Goal: Task Accomplishment & Management: Complete application form

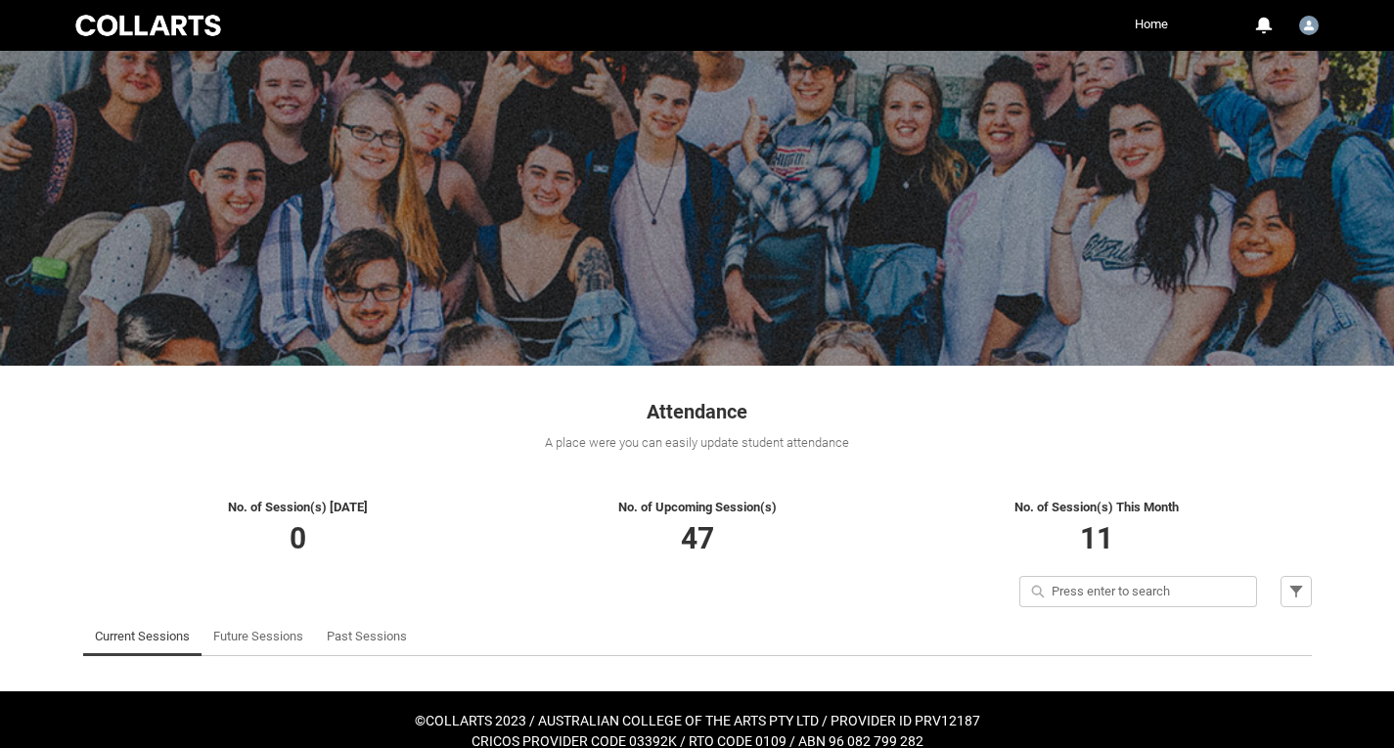
scroll to position [23, 0]
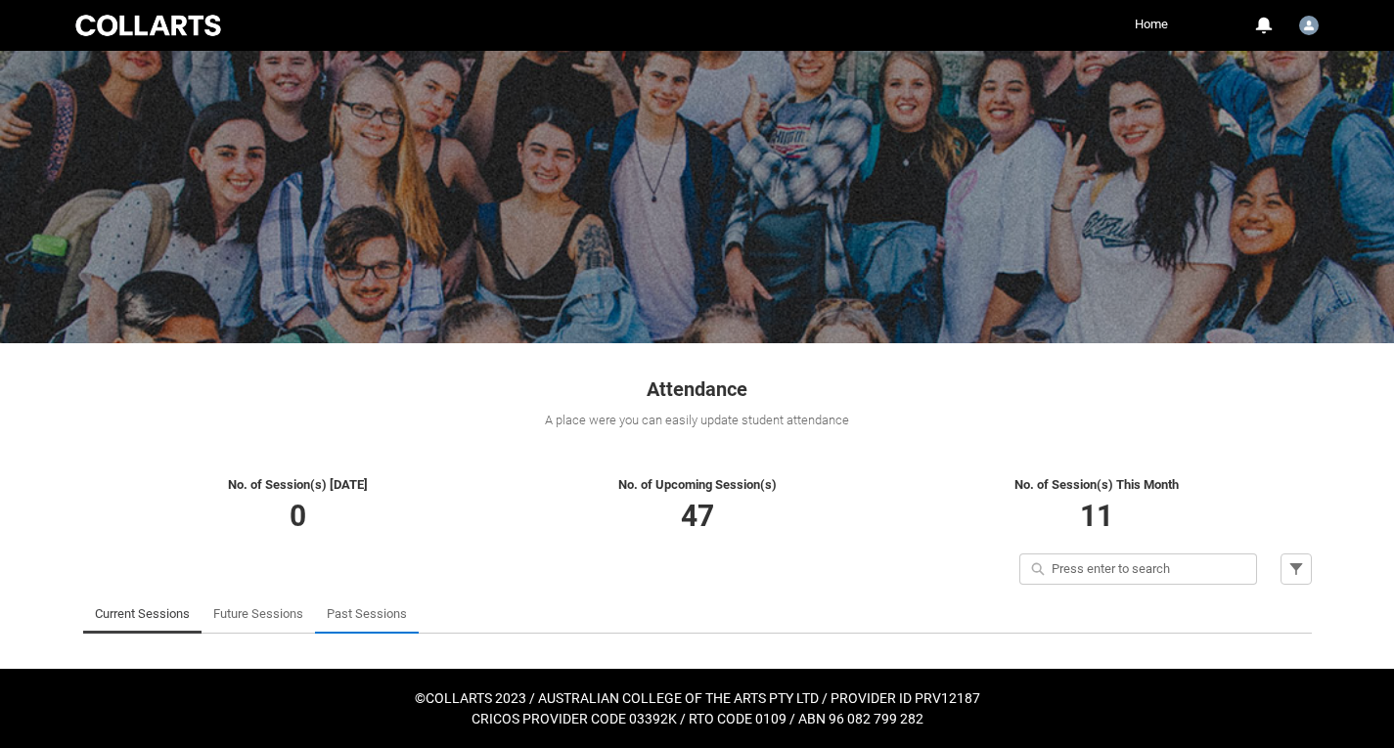
click at [381, 616] on link "Past Sessions" at bounding box center [367, 614] width 80 height 39
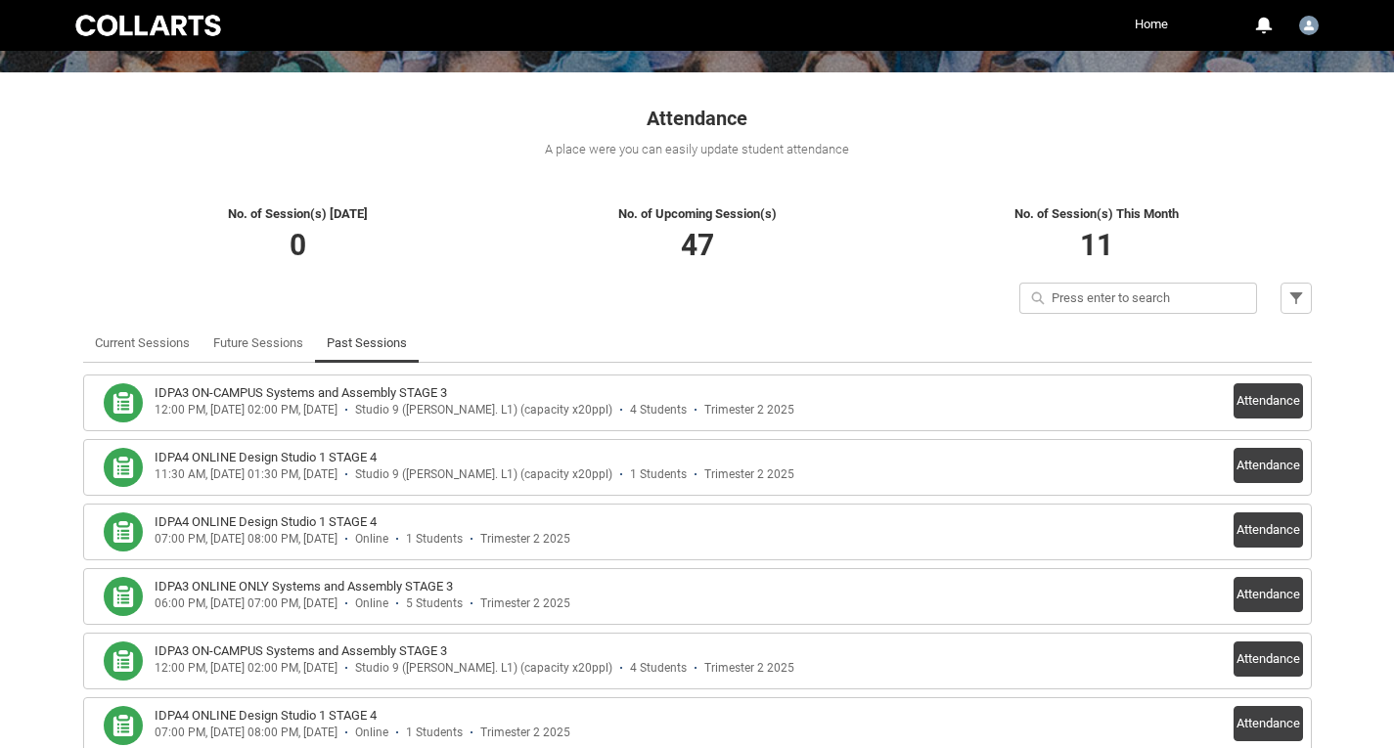
scroll to position [316, 0]
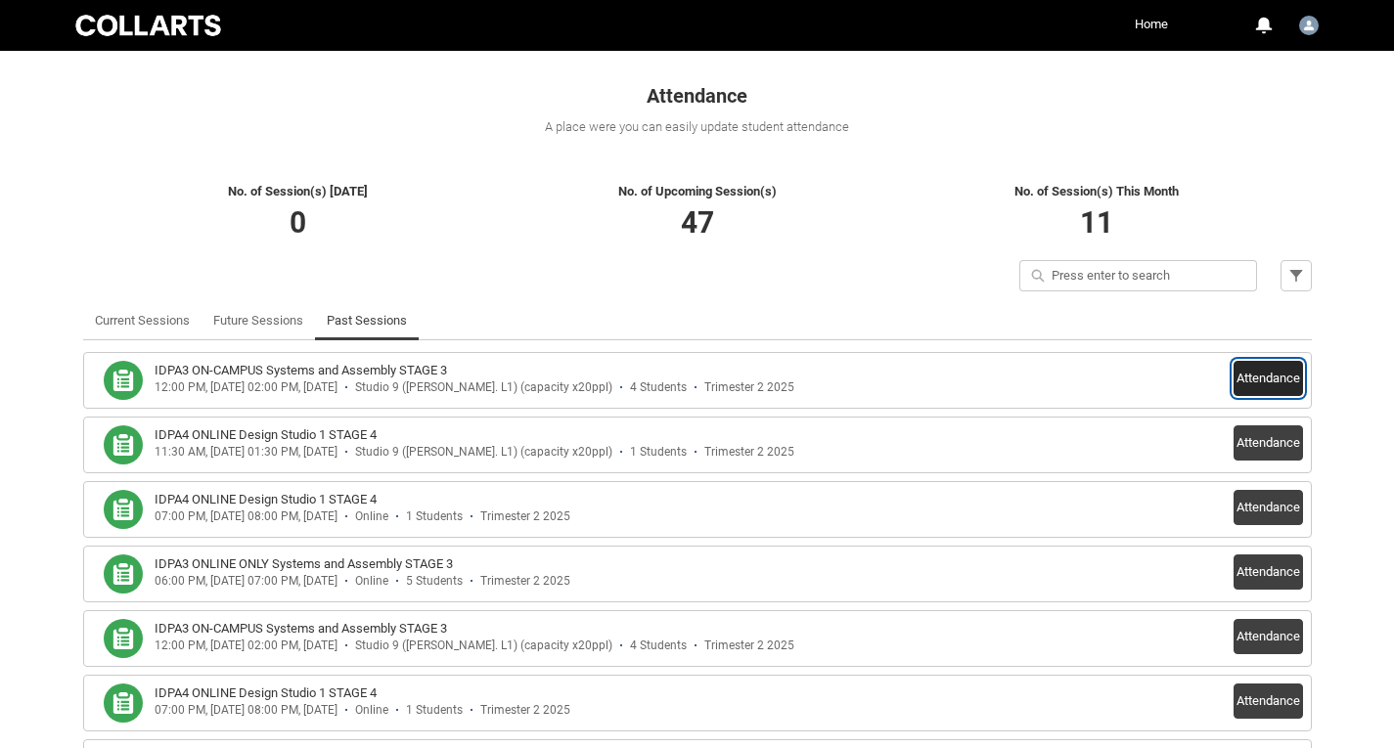
click at [1259, 370] on button "Attendance" at bounding box center [1268, 378] width 69 height 35
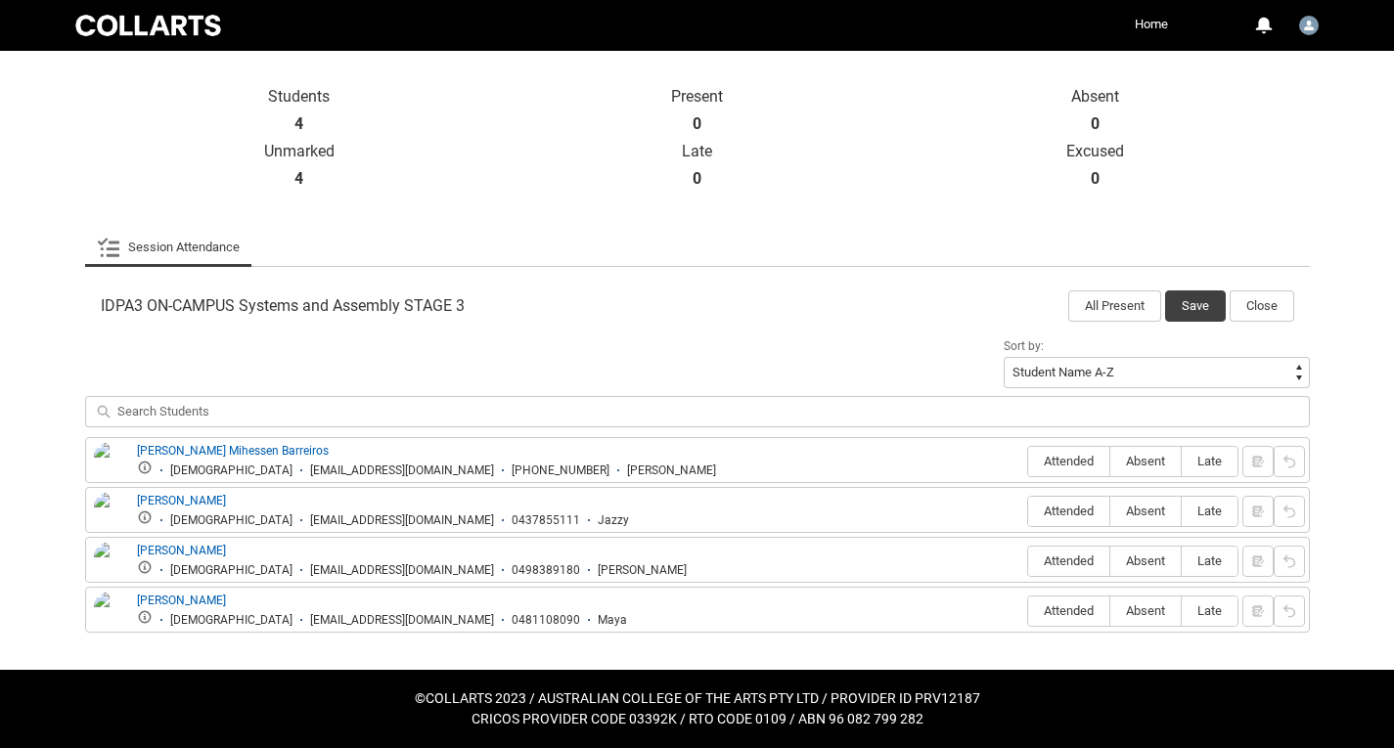
scroll to position [414, 0]
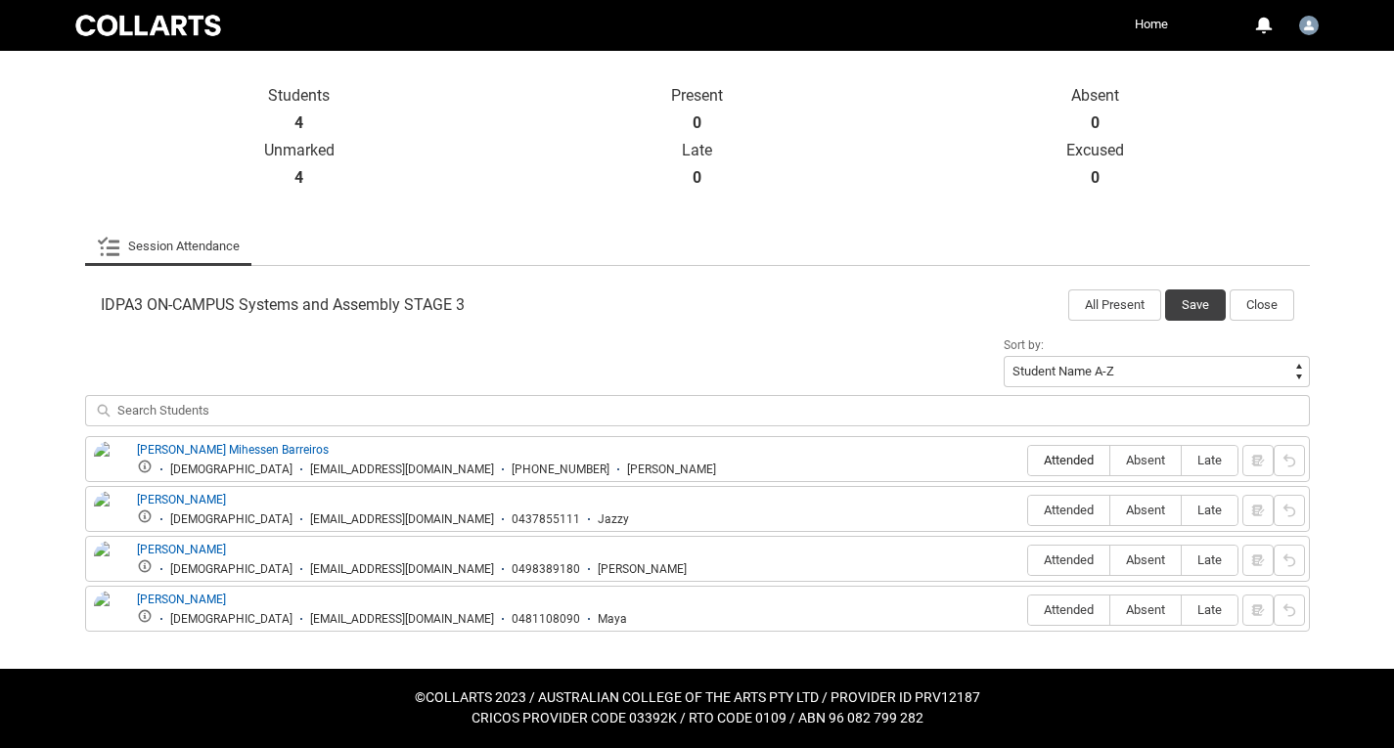
click at [1079, 465] on span "Attended" at bounding box center [1068, 460] width 81 height 15
click at [1028, 461] on input "Attended" at bounding box center [1027, 460] width 1 height 1
type lightning-radio-group "Attended"
radio input "true"
click at [1072, 496] on label "Attended" at bounding box center [1068, 511] width 81 height 30
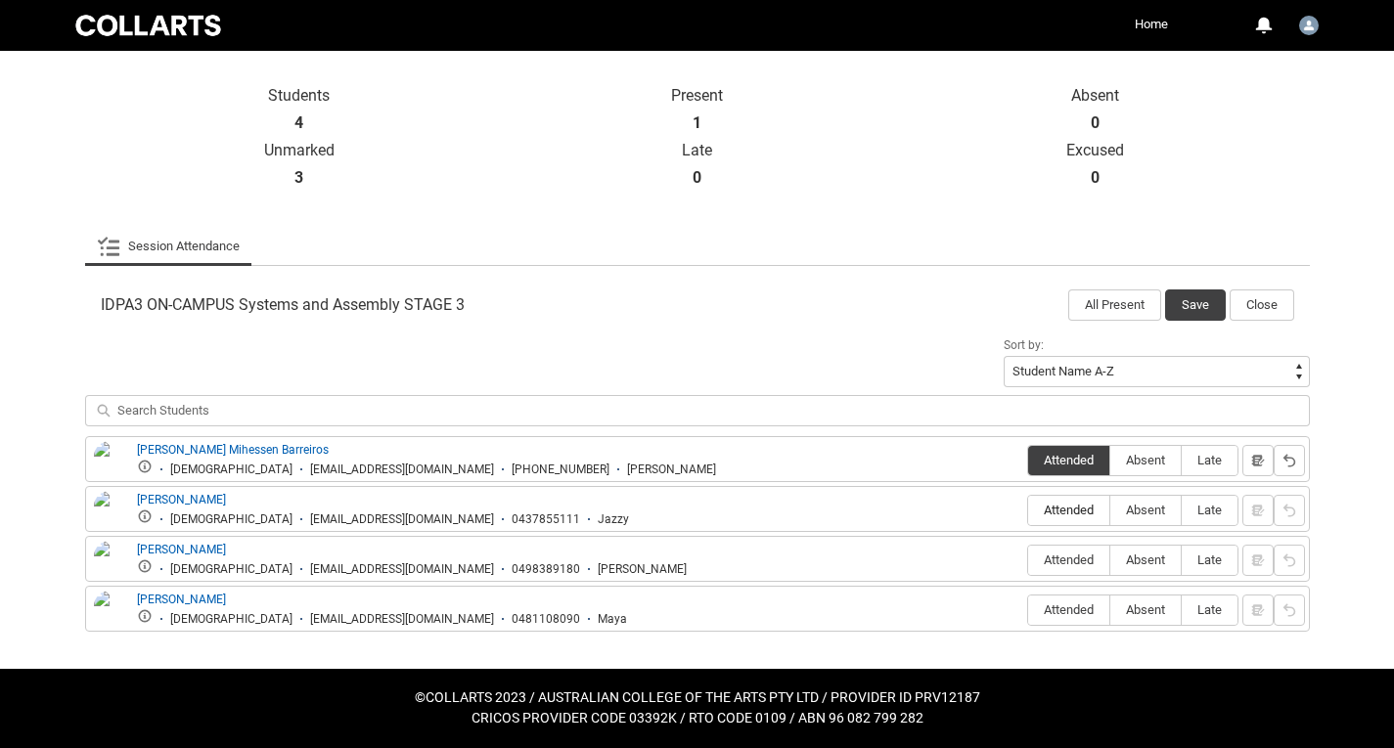
click at [1028, 510] on input "Attended" at bounding box center [1027, 510] width 1 height 1
type lightning-radio-group "Attended"
radio input "true"
click at [1063, 560] on span "Attended" at bounding box center [1068, 560] width 81 height 15
click at [1028, 560] on input "Attended" at bounding box center [1027, 560] width 1 height 1
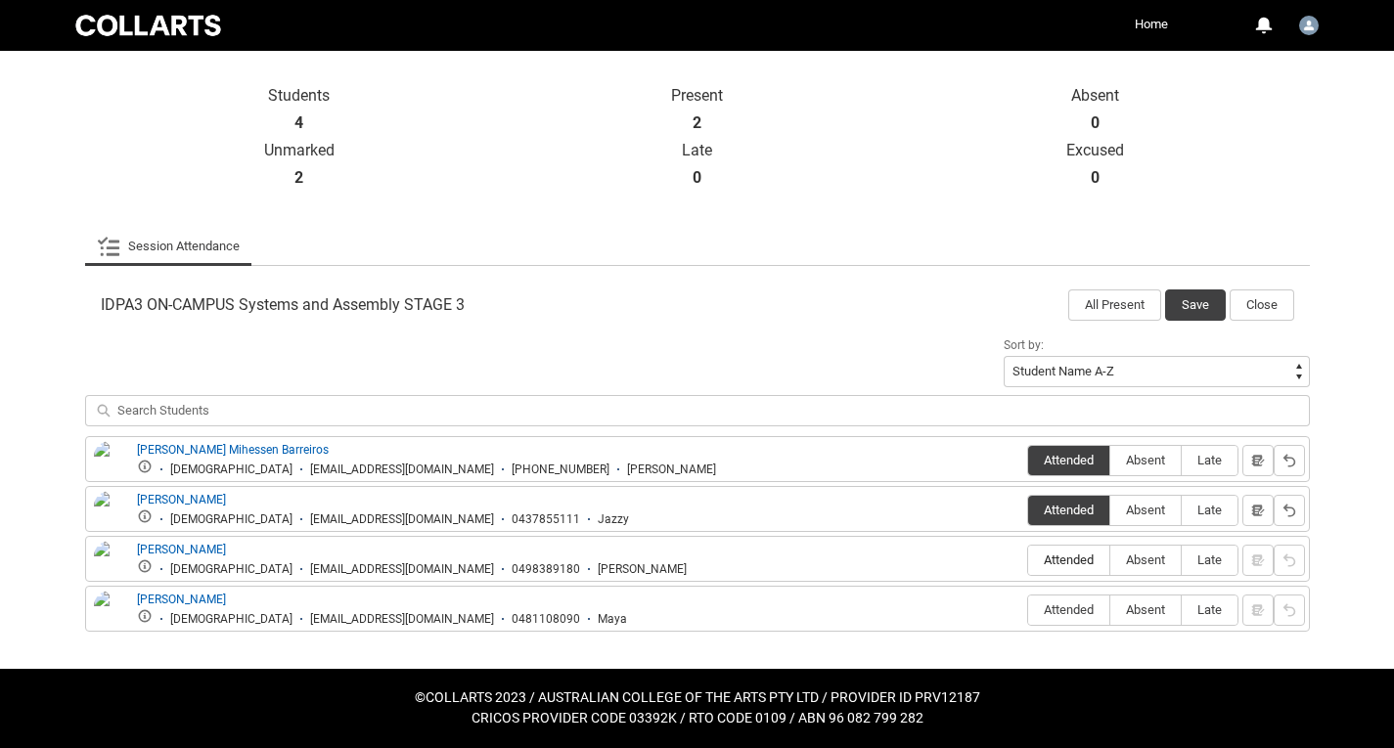
type lightning-radio-group "Attended"
radio input "true"
click at [1071, 629] on div "[PERSON_NAME] [DEMOGRAPHIC_DATA] [EMAIL_ADDRESS][DOMAIN_NAME] 0481108090 Maya A…" at bounding box center [697, 609] width 1225 height 46
click at [1191, 295] on button "Save" at bounding box center [1195, 305] width 61 height 31
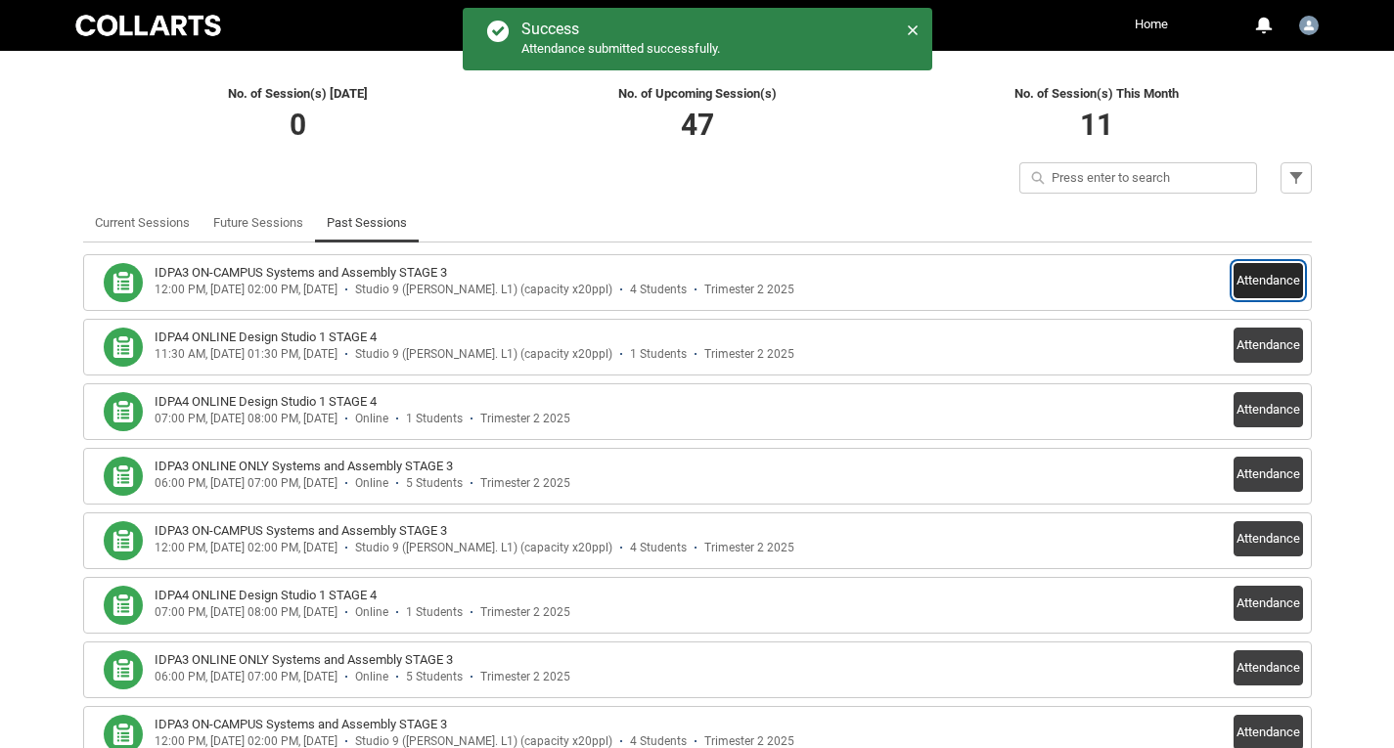
click at [1258, 280] on button "Attendance" at bounding box center [1268, 280] width 69 height 35
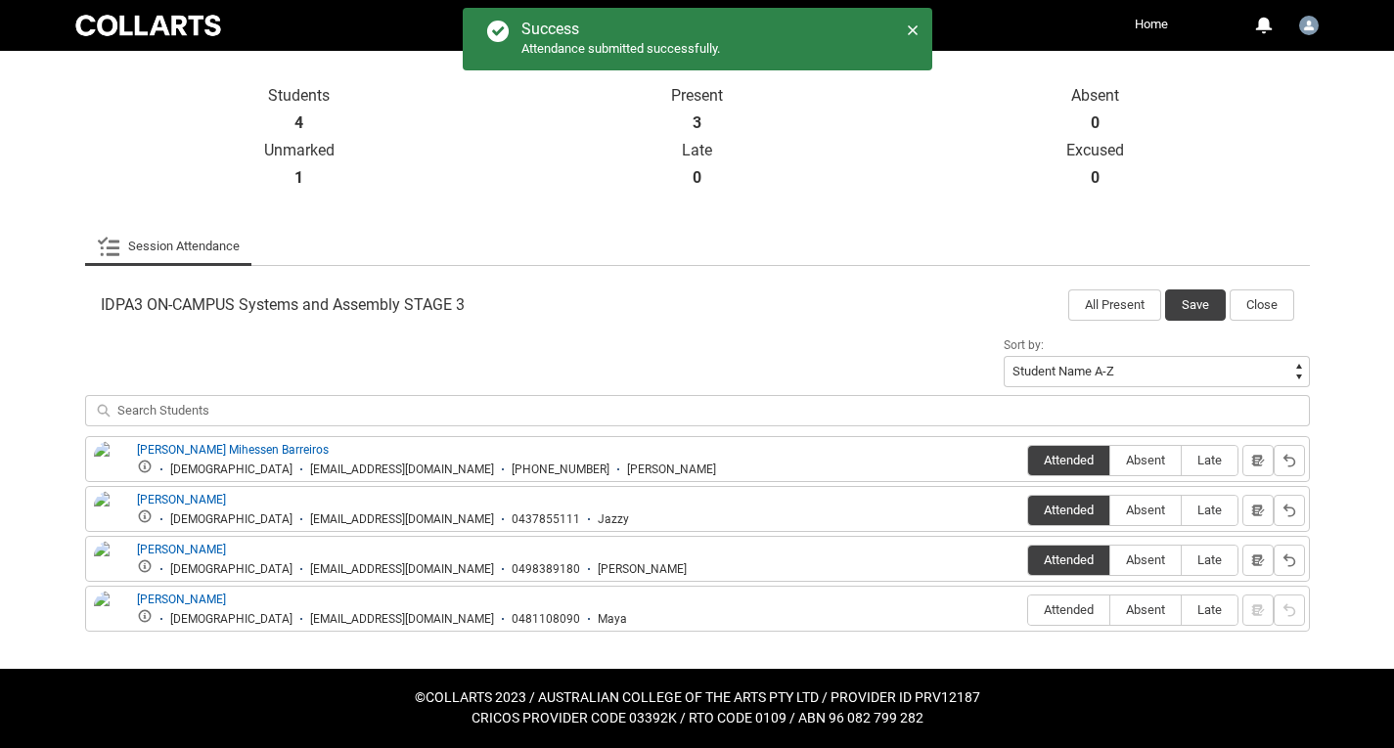
click at [1059, 612] on span "Attended" at bounding box center [1068, 610] width 81 height 15
click at [1028, 611] on input "Attended" at bounding box center [1027, 610] width 1 height 1
type lightning-radio-group "Attended"
radio input "true"
click at [1182, 304] on button "Save" at bounding box center [1195, 305] width 61 height 31
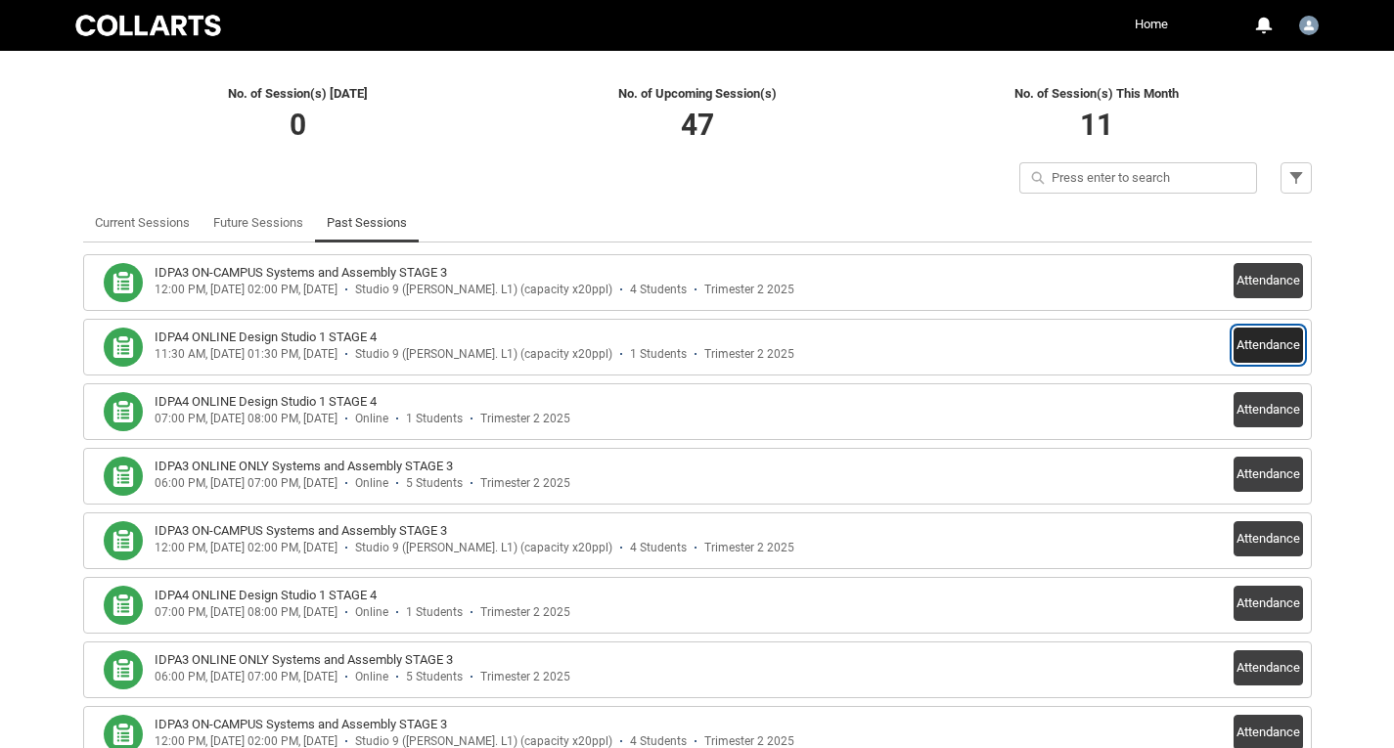
click at [1276, 344] on button "Attendance" at bounding box center [1268, 345] width 69 height 35
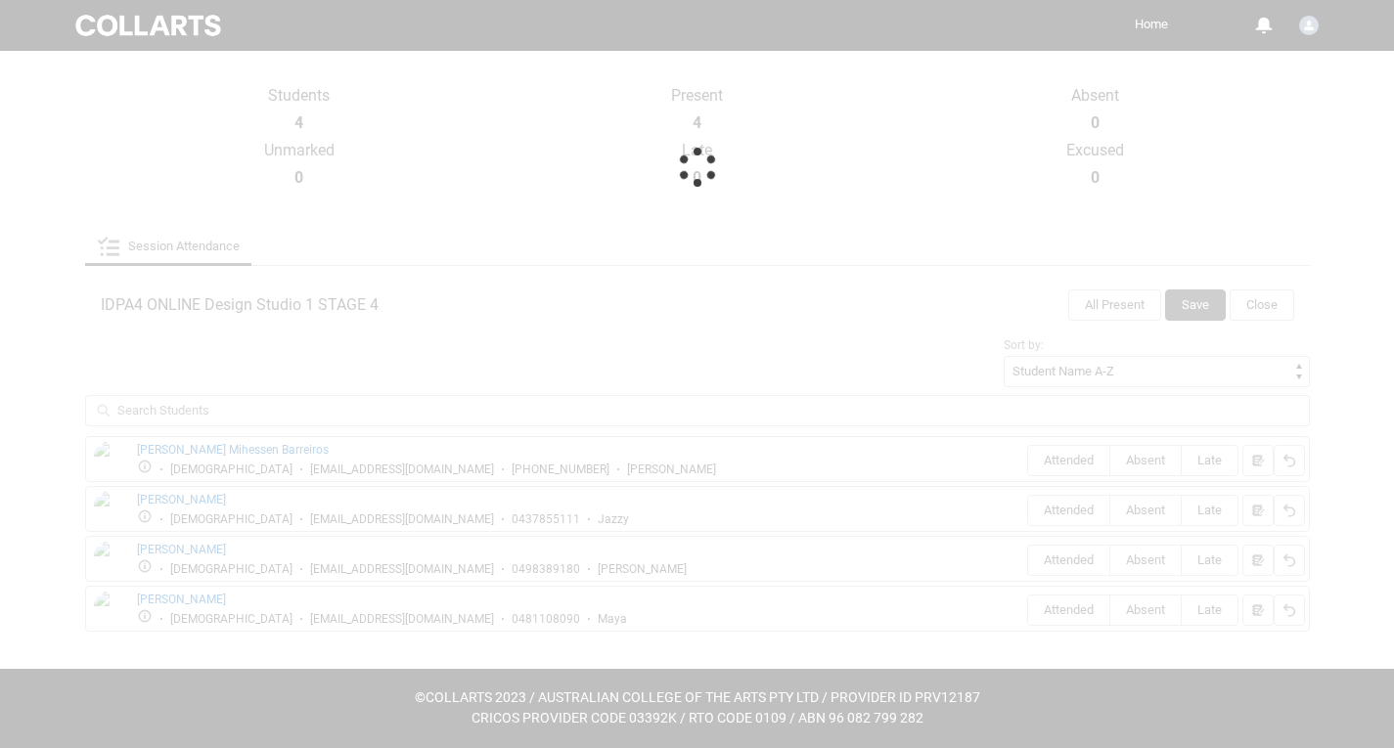
scroll to position [263, 0]
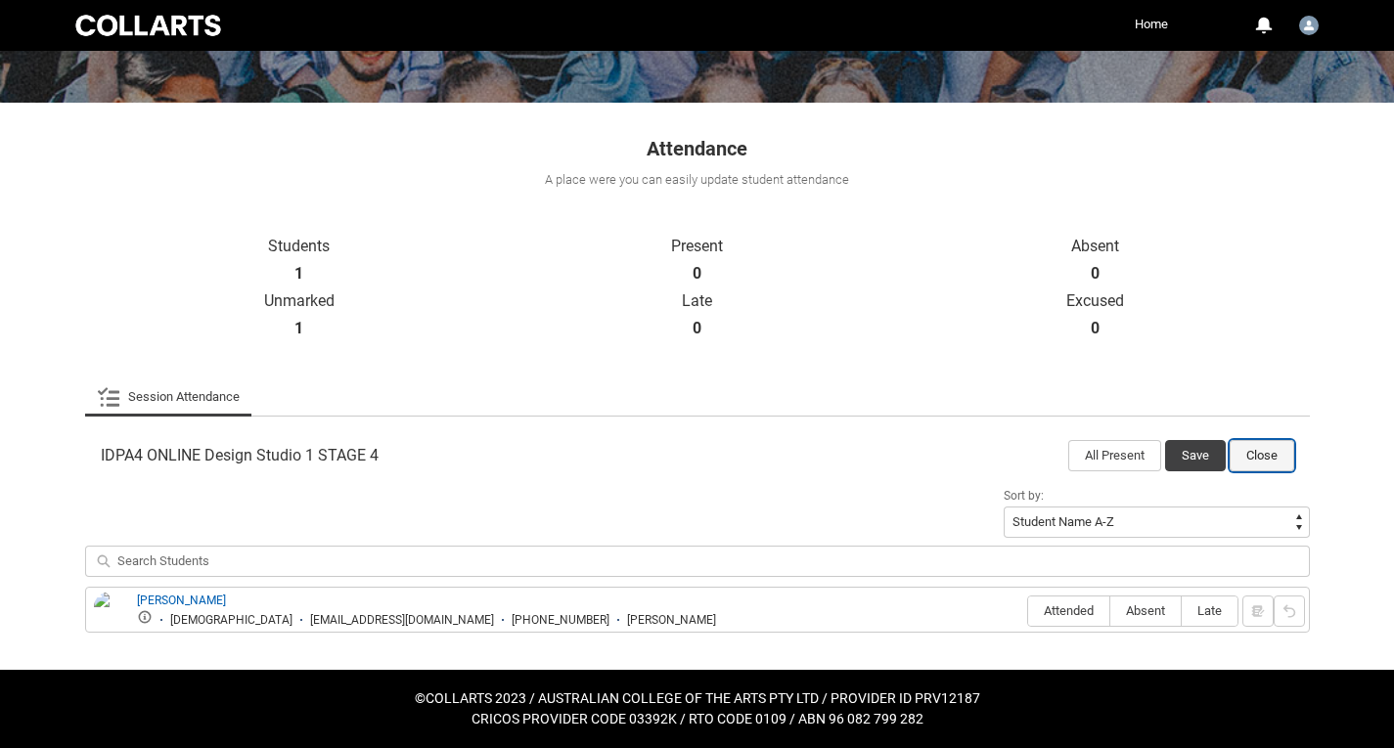
click at [1279, 456] on button "Close" at bounding box center [1262, 455] width 65 height 31
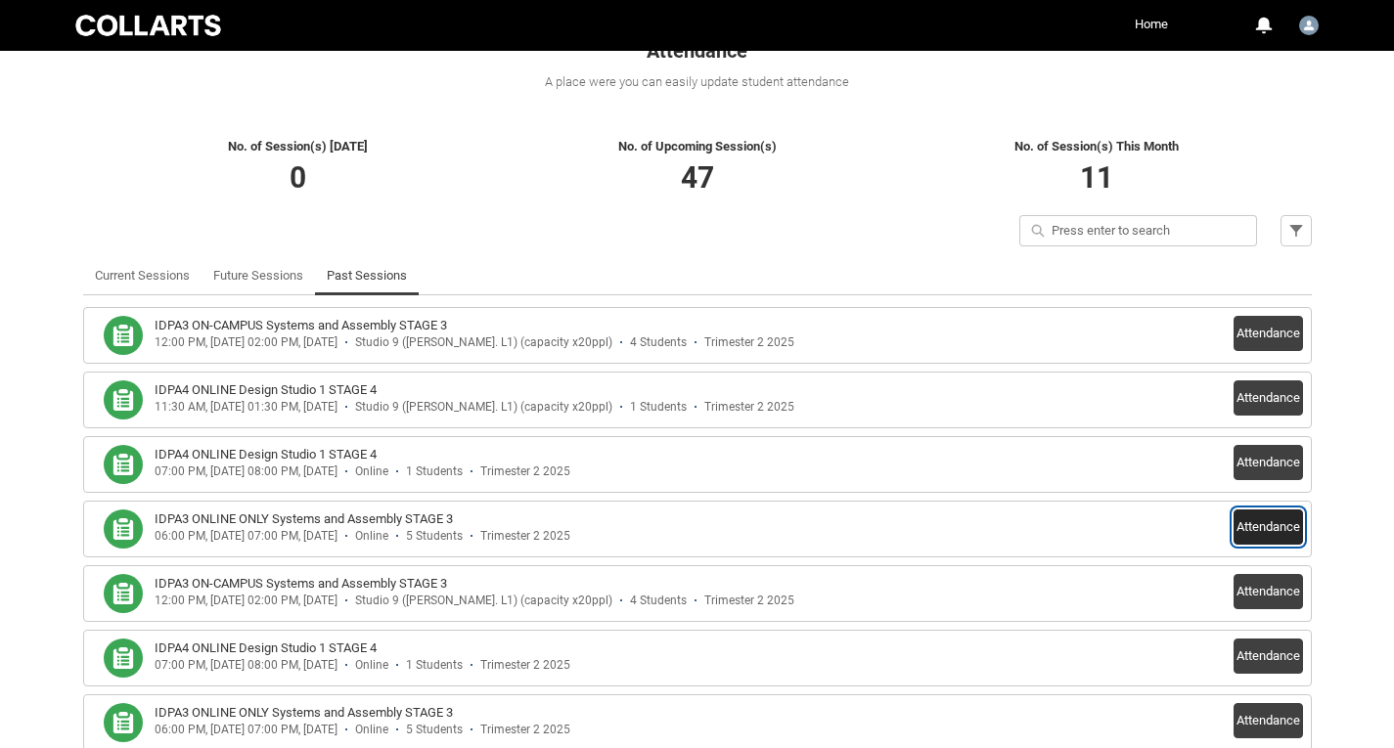
click at [1246, 518] on button "Attendance" at bounding box center [1268, 527] width 69 height 35
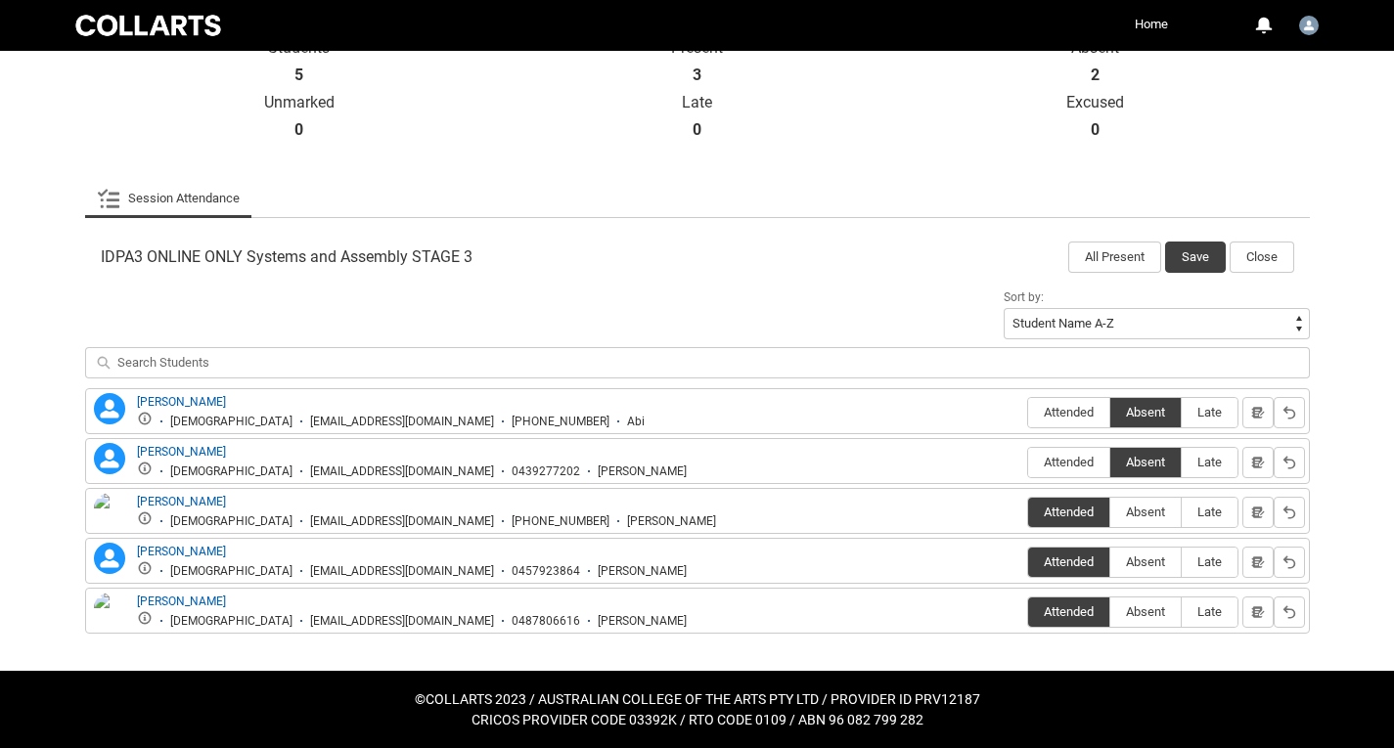
scroll to position [464, 0]
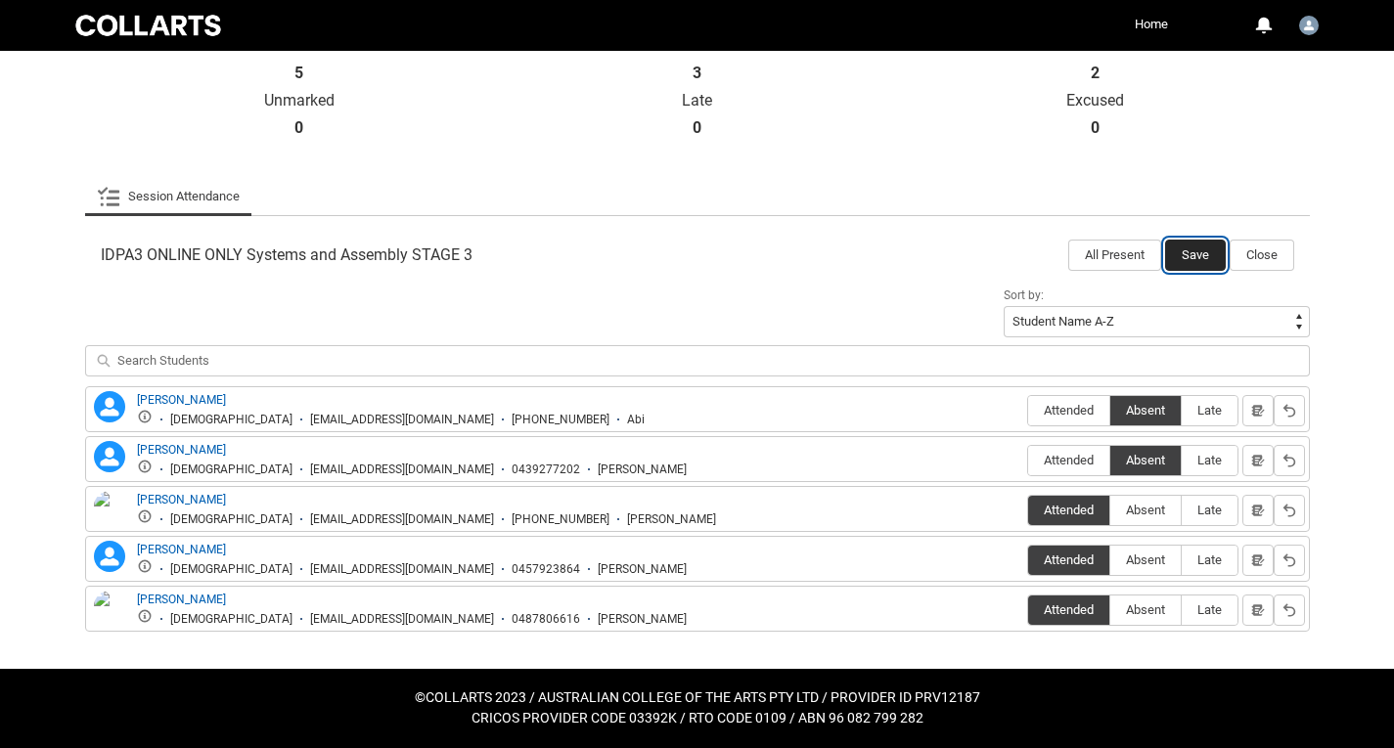
click at [1201, 267] on button "Save" at bounding box center [1195, 255] width 61 height 31
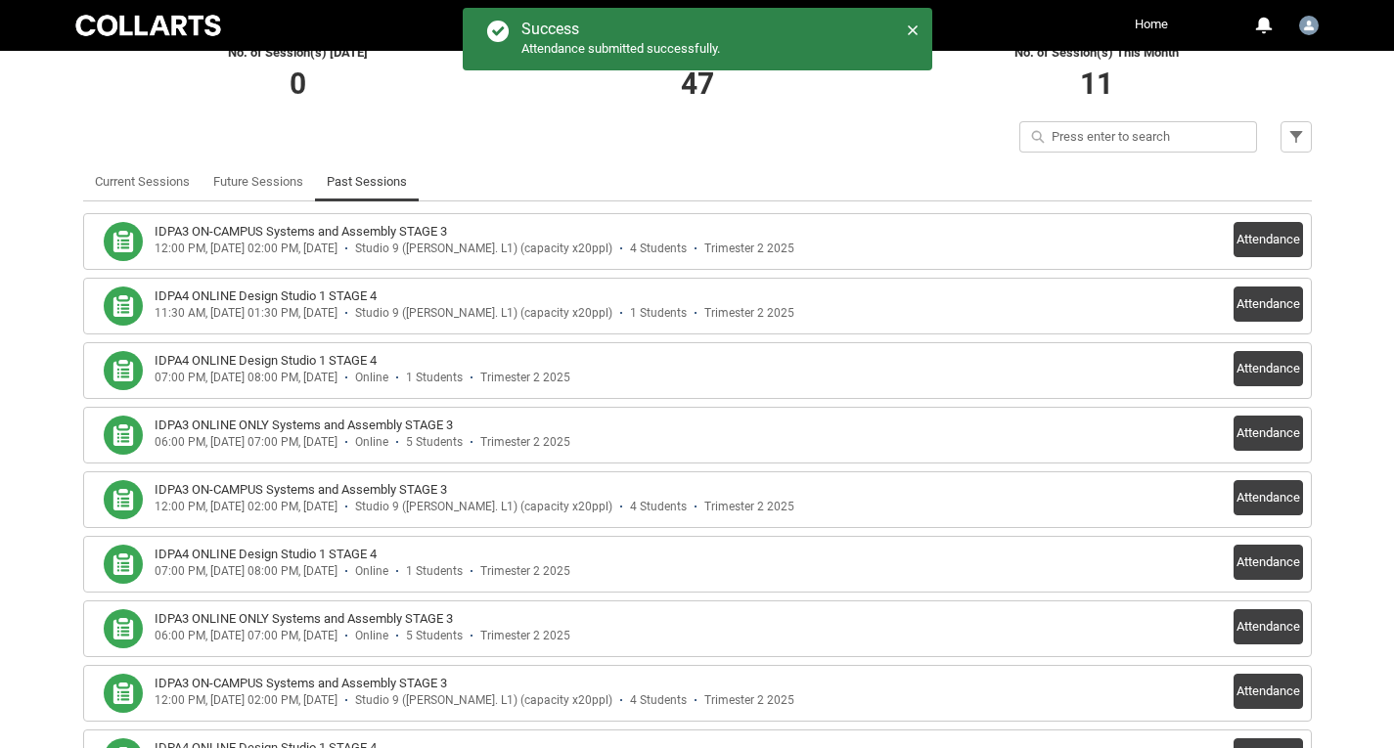
scroll to position [0, 0]
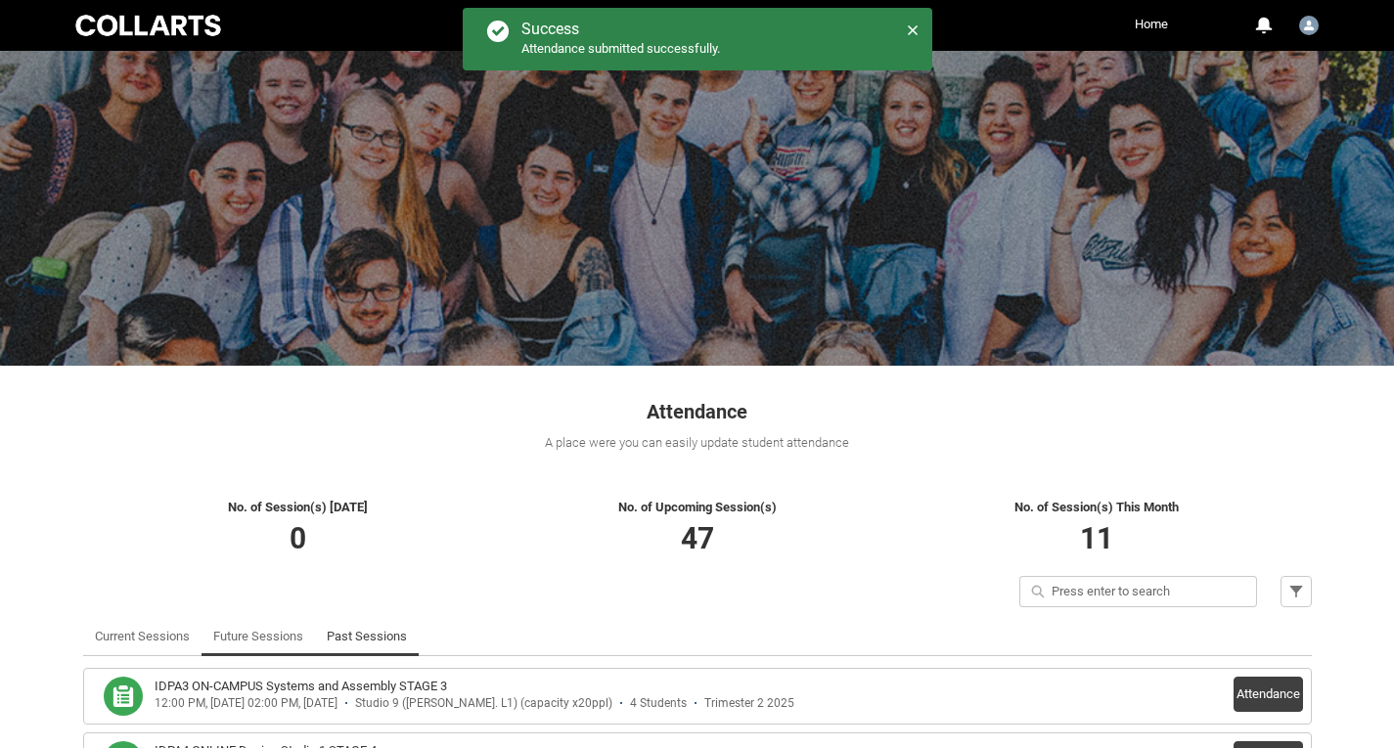
click at [237, 640] on link "Future Sessions" at bounding box center [258, 636] width 90 height 39
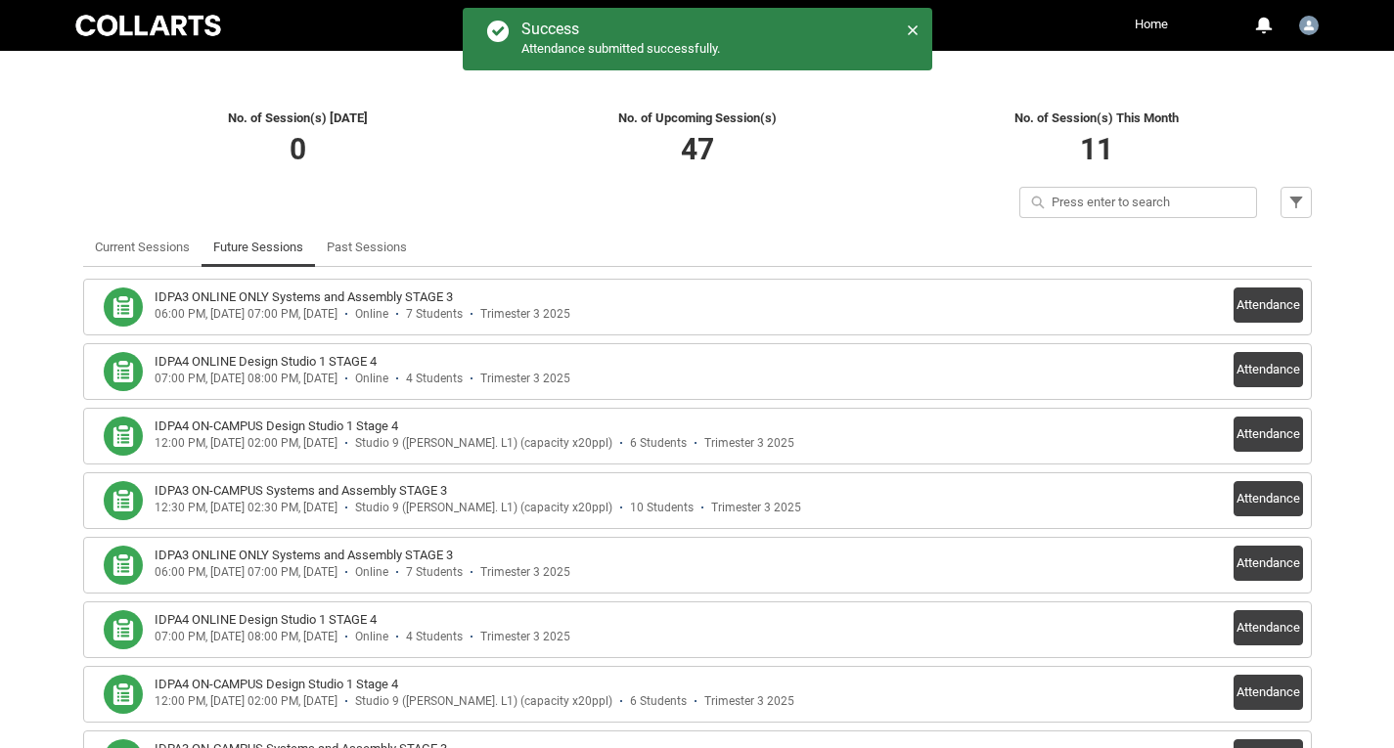
scroll to position [391, 0]
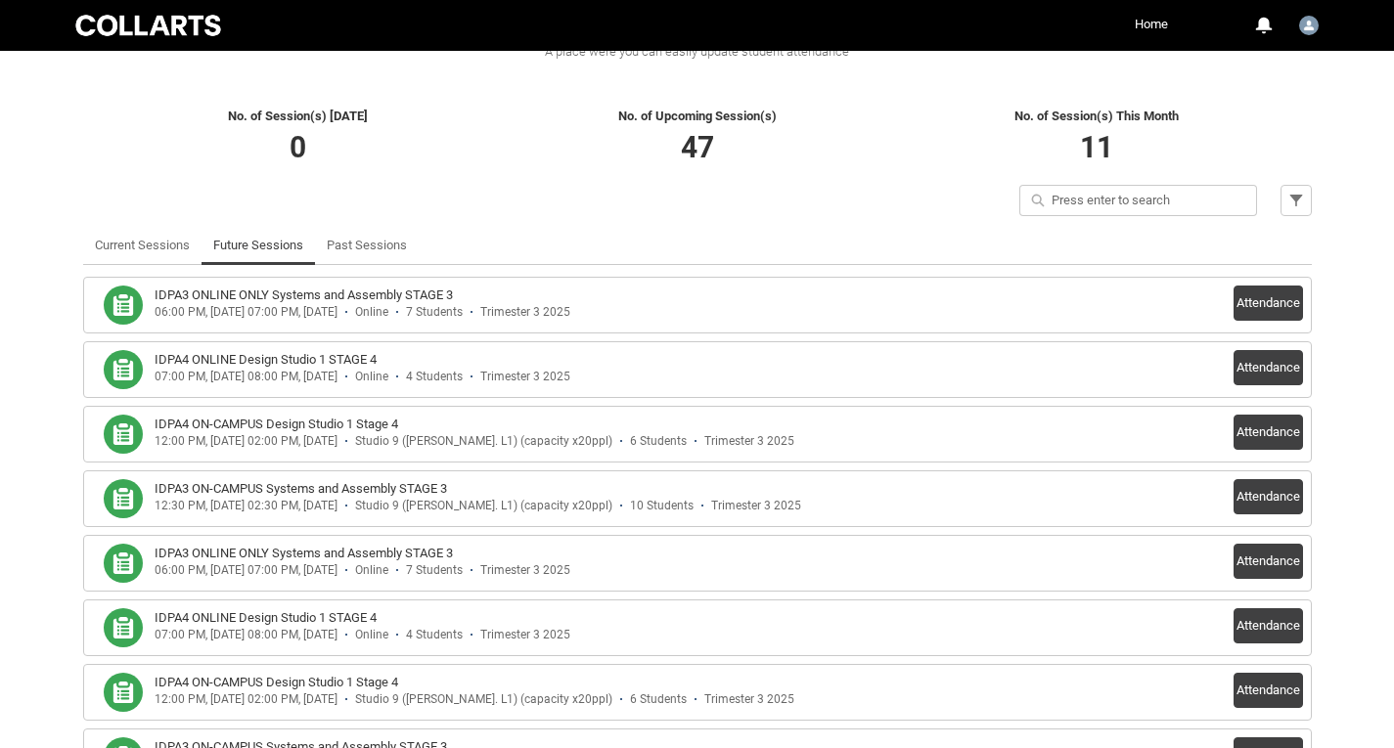
click at [960, 263] on ul "Current Sessions Future Sessions Past Sessions More Tabs" at bounding box center [697, 245] width 1229 height 39
click at [1254, 304] on button "Attendance" at bounding box center [1268, 303] width 69 height 35
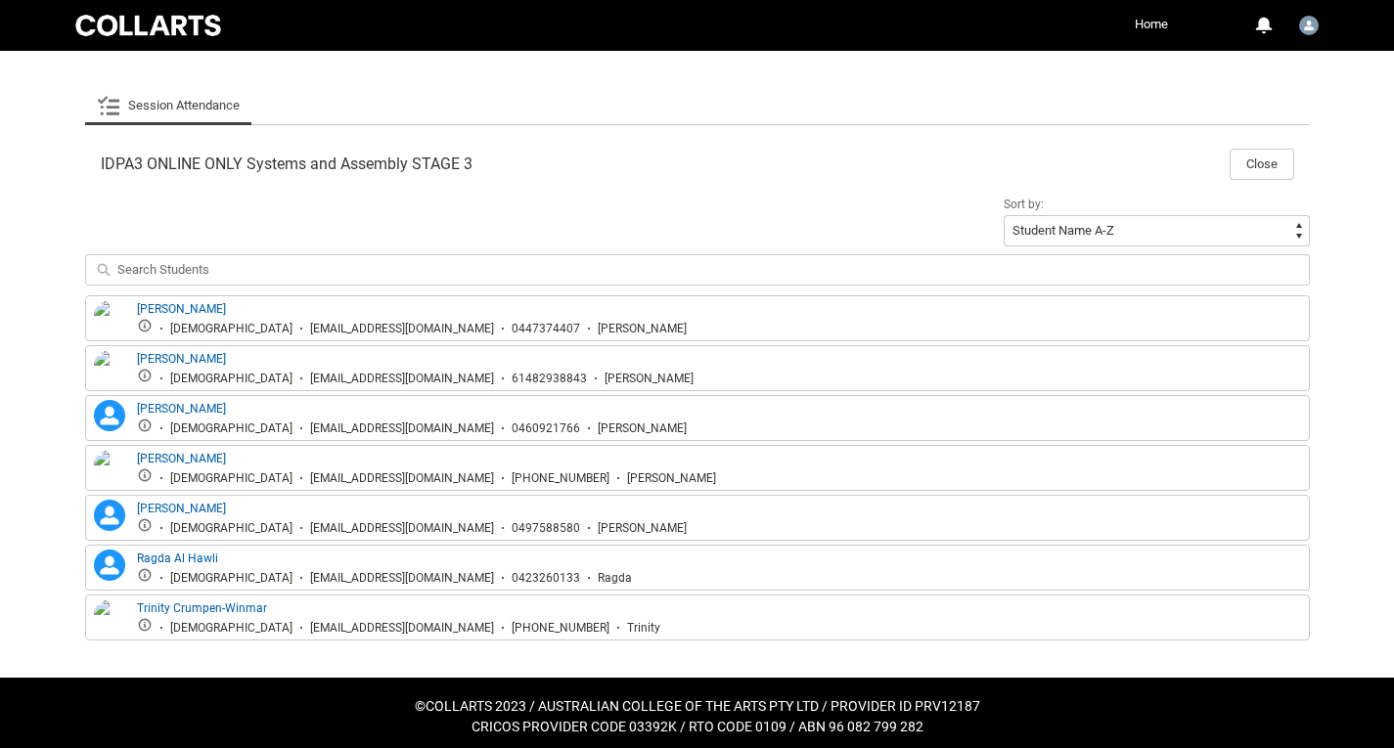
scroll to position [563, 0]
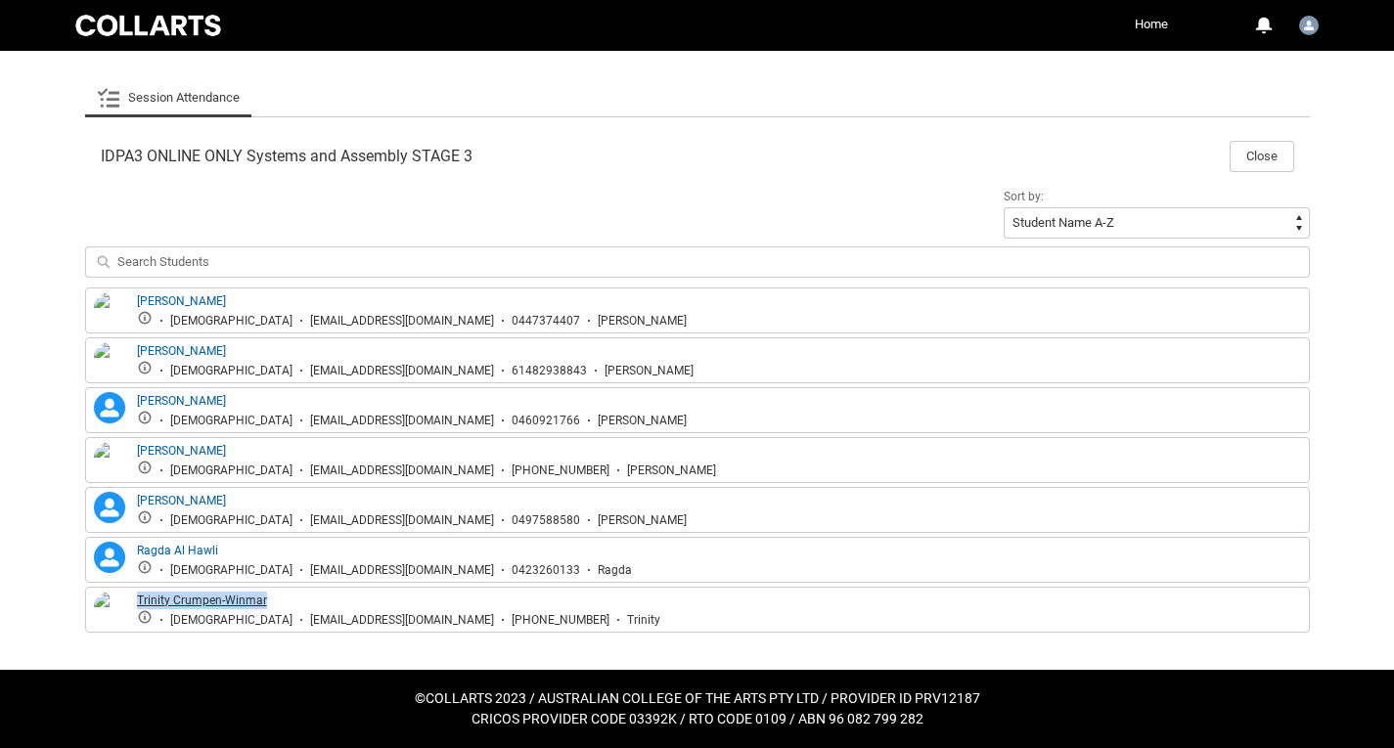
drag, startPoint x: 266, startPoint y: 599, endPoint x: 139, endPoint y: 599, distance: 127.2
click at [139, 599] on div "Trinity Crumpen-Winmar [DEMOGRAPHIC_DATA] [EMAIL_ADDRESS][DOMAIN_NAME] [PHONE_N…" at bounding box center [398, 610] width 523 height 36
copy link "Trinity Crumpen-Winmar"
click at [727, 505] on div "[PERSON_NAME] [PERSON_NAME] [DEMOGRAPHIC_DATA] [EMAIL_ADDRESS][DOMAIN_NAME] 049…" at bounding box center [697, 510] width 1215 height 36
drag, startPoint x: 215, startPoint y: 347, endPoint x: 136, endPoint y: 347, distance: 79.3
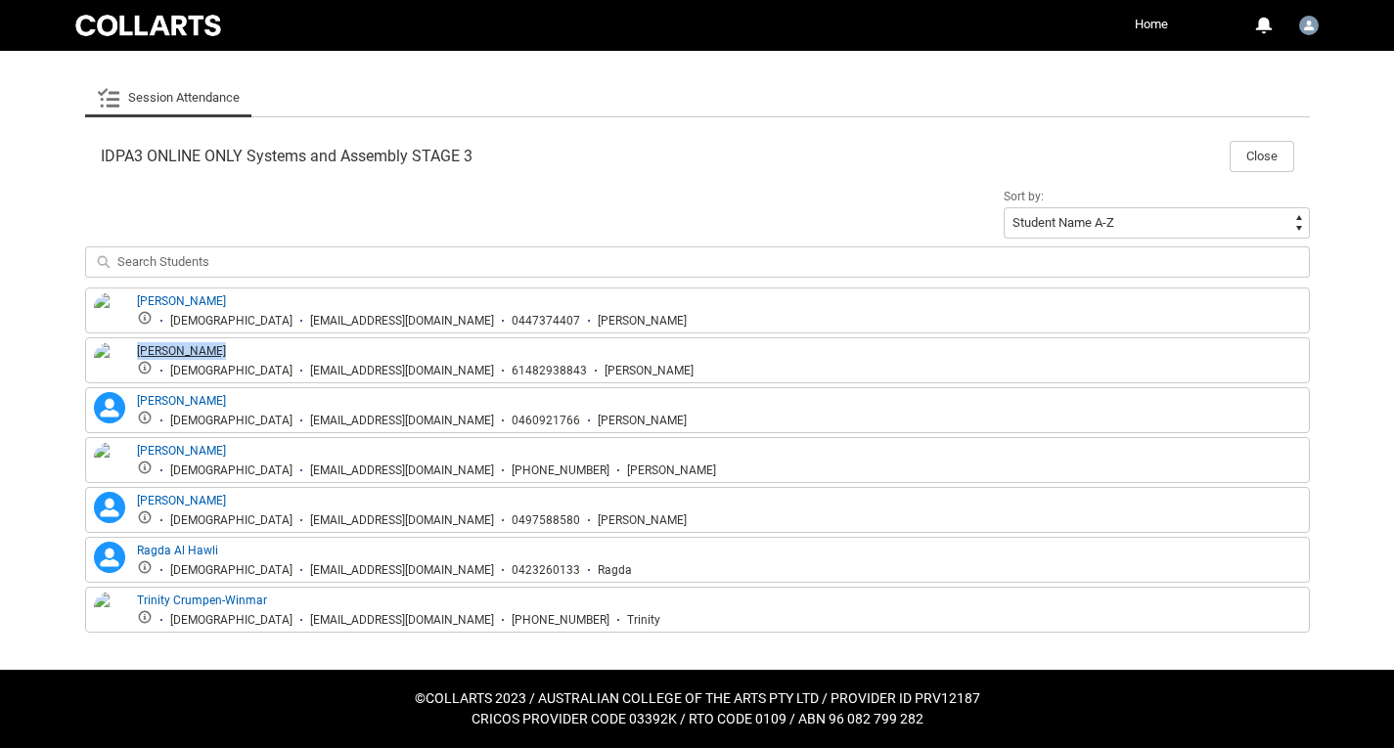
click at [137, 347] on div "[PERSON_NAME] Inverno [DEMOGRAPHIC_DATA] [EMAIL_ADDRESS][DOMAIN_NAME] 614829388…" at bounding box center [415, 360] width 557 height 36
copy link "[PERSON_NAME]"
click at [478, 189] on div "Sort by: Student Name A-Z Student Name Z-A Student Last Name A-Z Student Last N…" at bounding box center [697, 236] width 1225 height 104
click at [476, 193] on div "Sort by: Student Name A-Z Student Name Z-A Student Last Name A-Z Student Last N…" at bounding box center [697, 236] width 1225 height 104
click at [916, 249] on input "search" at bounding box center [697, 262] width 1225 height 31
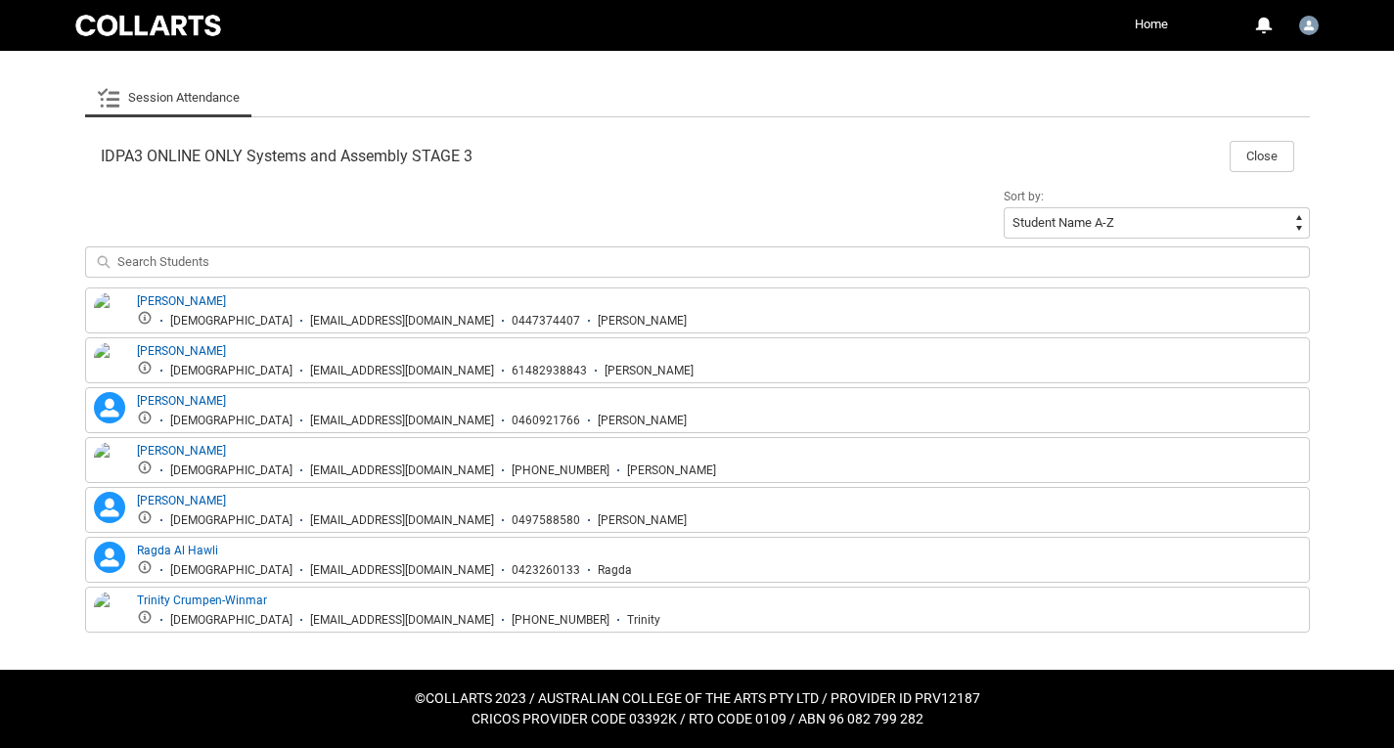
click at [294, 170] on header "IDPA3 ONLINE ONLY Systems and Assembly STAGE 3 Close" at bounding box center [698, 156] width 1194 height 31
click at [1277, 153] on button "Close" at bounding box center [1262, 156] width 65 height 31
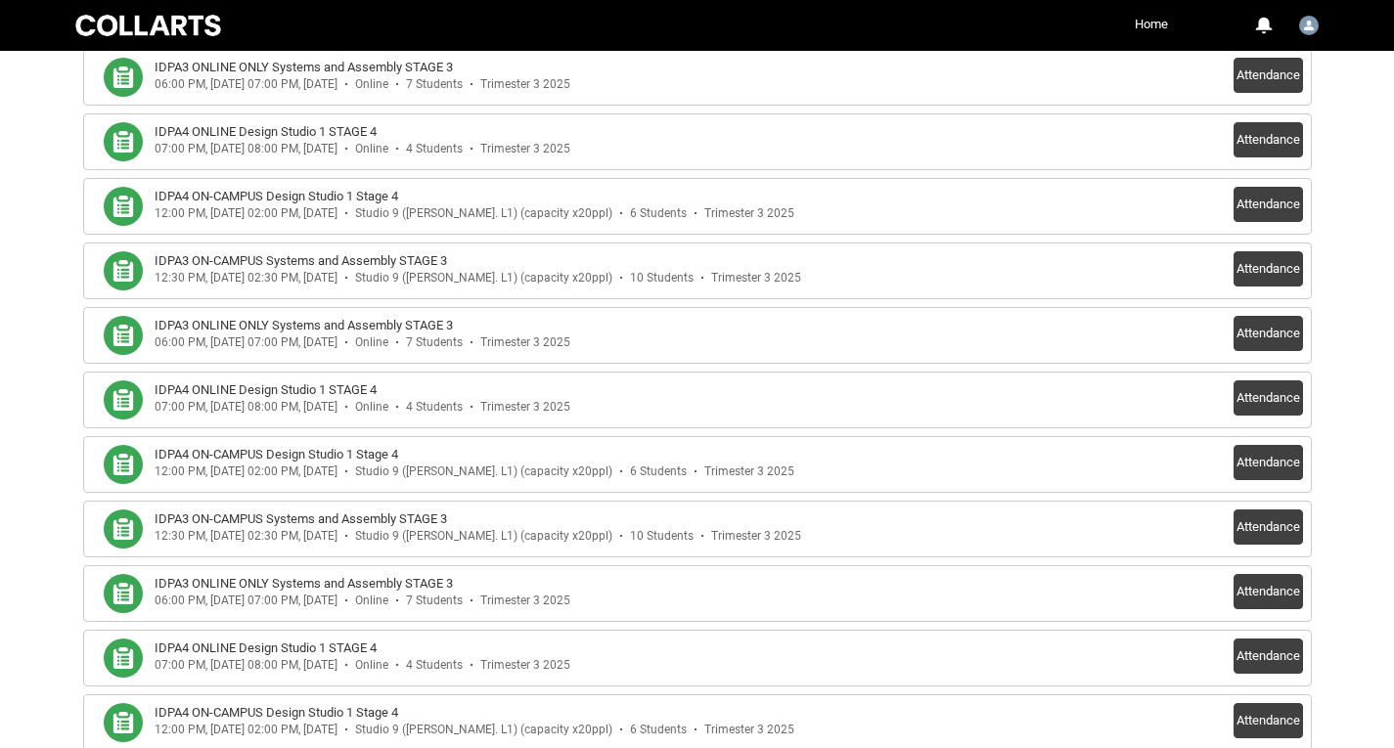
scroll to position [676, 0]
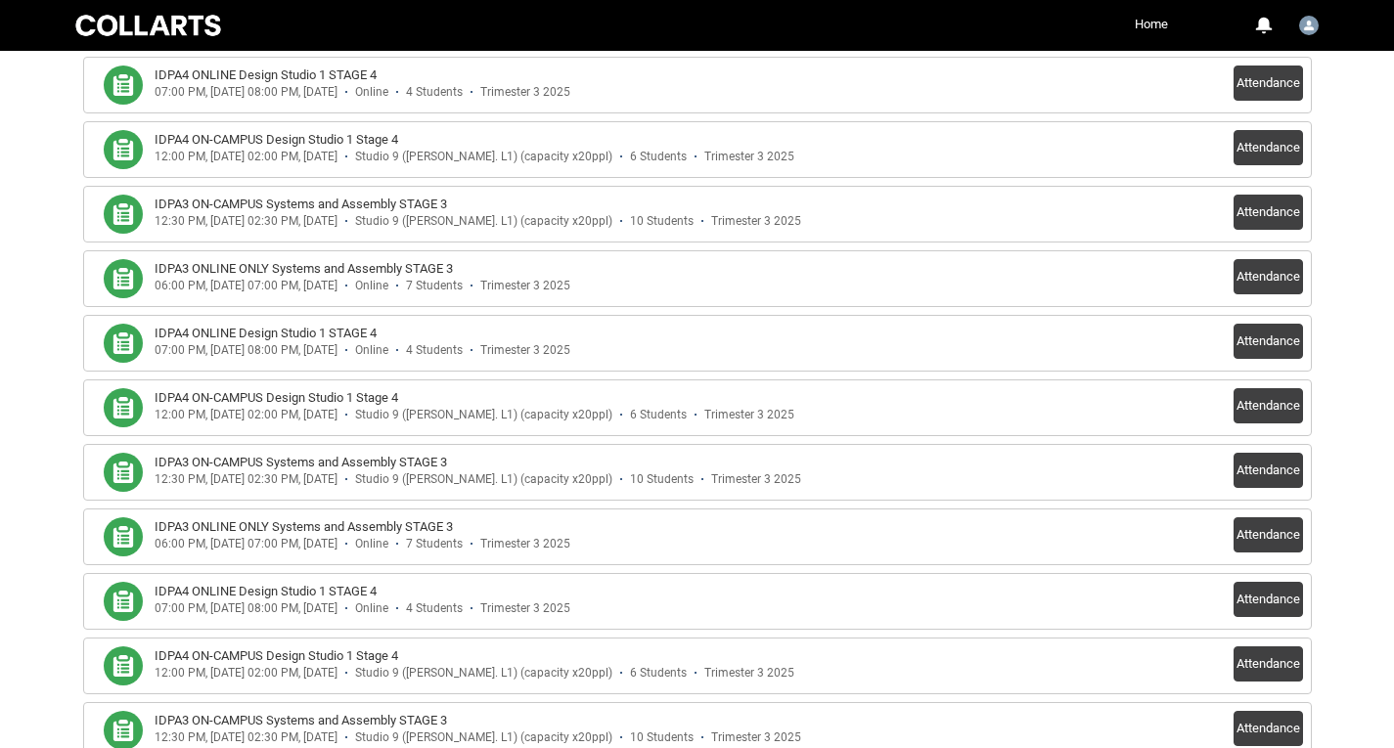
click at [349, 460] on h3 "IDPA3 ON-CAMPUS Systems and Assembly STAGE 3" at bounding box center [301, 463] width 293 height 20
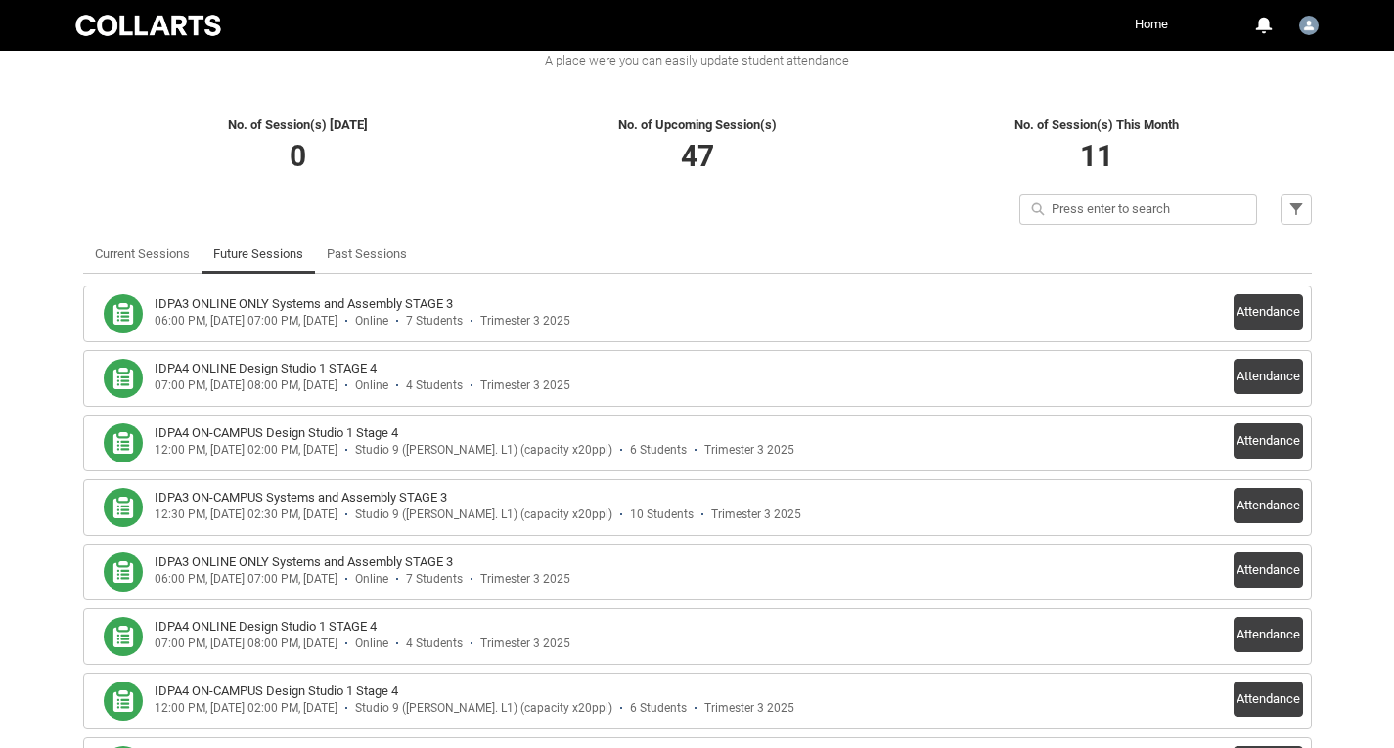
scroll to position [383, 0]
drag, startPoint x: 466, startPoint y: 300, endPoint x: 152, endPoint y: 304, distance: 314.1
click at [152, 304] on article "IDPA3 ONLINE ONLY Systems and Assembly STAGE 3 06:00 PM, [DATE] 07:00 PM, [DATE…" at bounding box center [597, 314] width 986 height 39
copy h3 "IDPA3 ONLINE ONLY Systems and Assembly STAGE 3"
click at [338, 521] on div "12:30 PM, [DATE] 02:30 PM, [DATE]" at bounding box center [246, 515] width 183 height 15
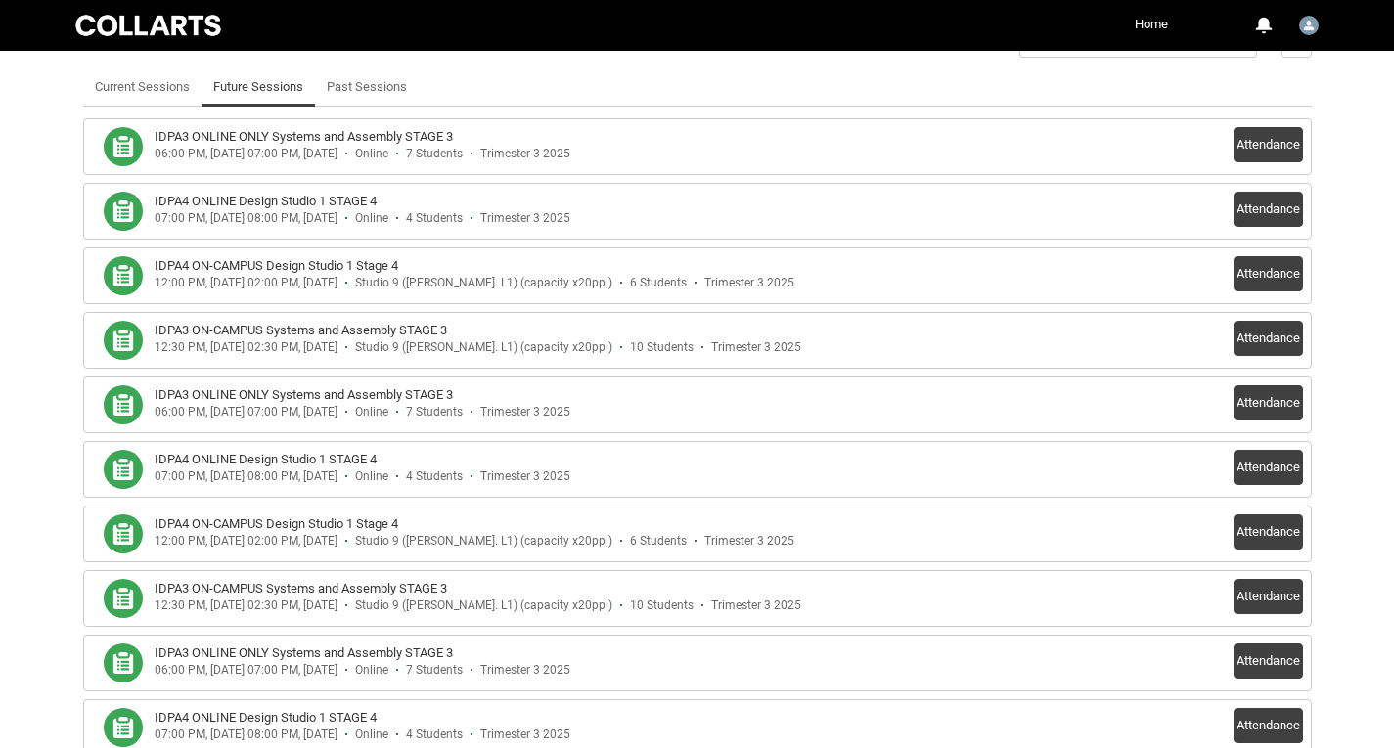
scroll to position [489, 0]
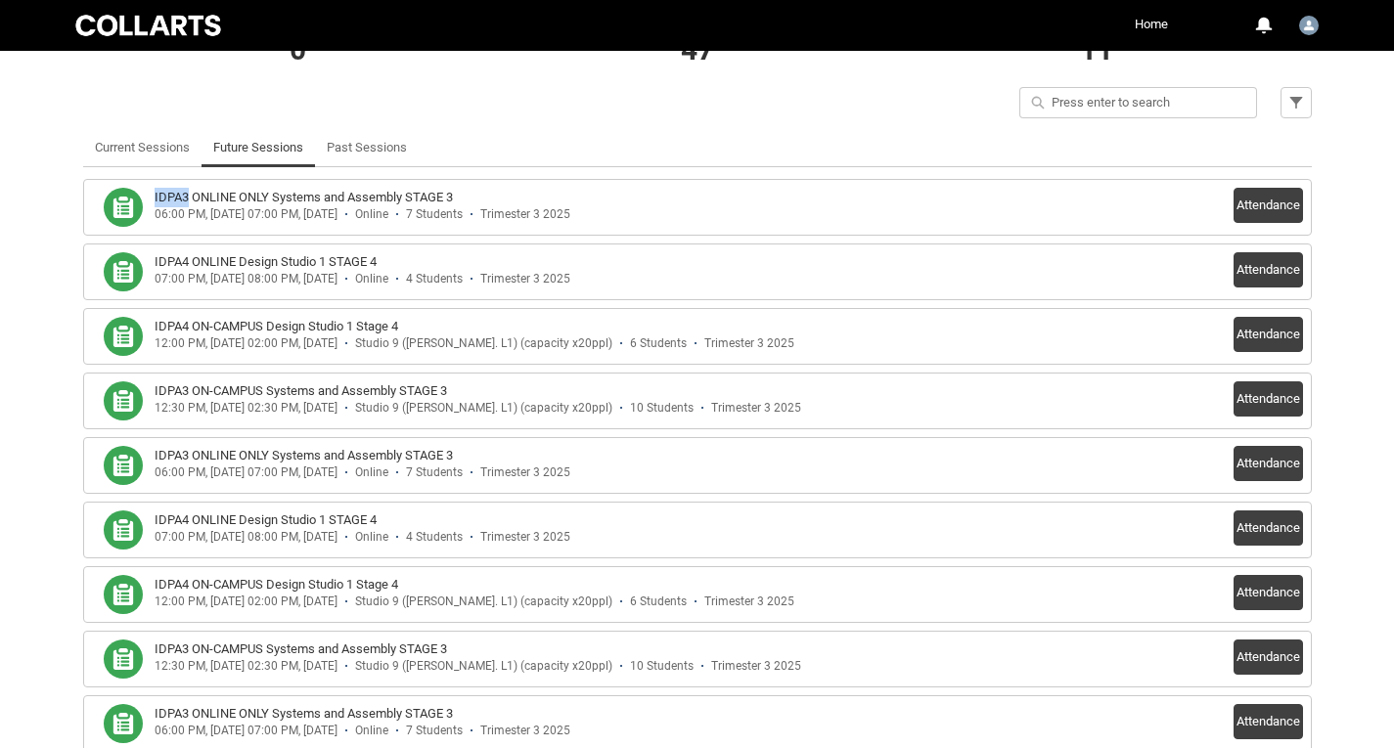
drag, startPoint x: 154, startPoint y: 196, endPoint x: 187, endPoint y: 202, distance: 33.8
click at [187, 202] on h3 "IDPA3 ONLINE ONLY Systems and Assembly STAGE 3" at bounding box center [304, 198] width 298 height 20
copy h3 "IDPA3"
click at [307, 340] on div "12:00 PM, [DATE] 02:00 PM, [DATE]" at bounding box center [246, 344] width 183 height 15
click at [266, 340] on div "12:00 PM, [DATE] 02:00 PM, [DATE]" at bounding box center [246, 344] width 183 height 15
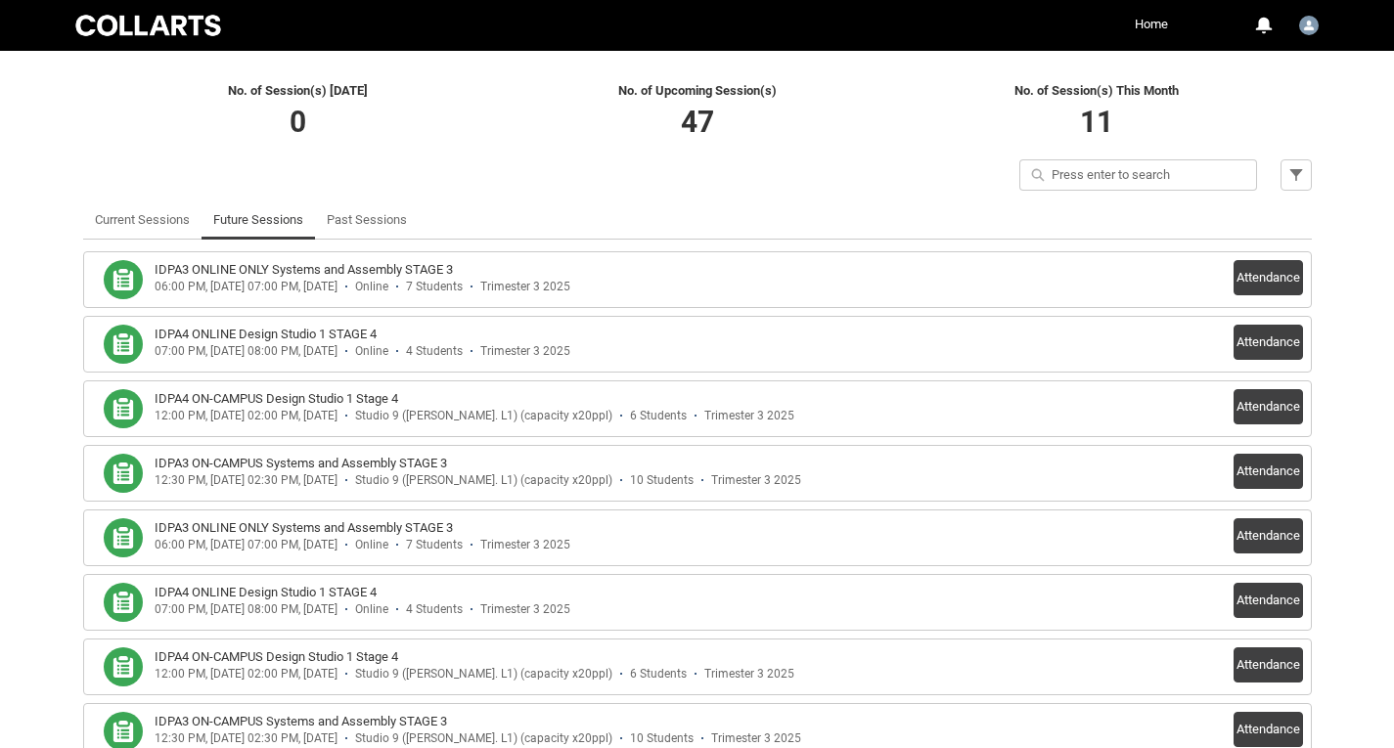
scroll to position [0, 0]
